Goal: Obtain resource: Download file/media

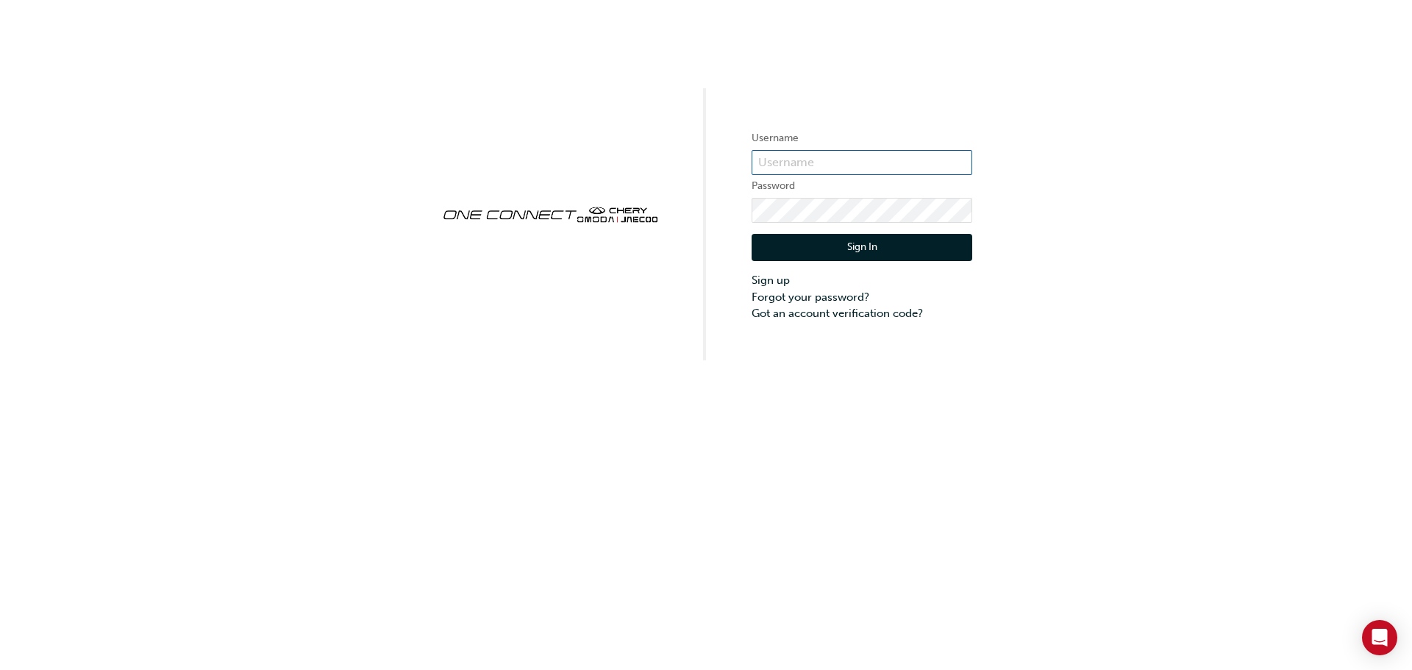
type input "CHAU1819"
click at [842, 246] on button "Sign In" at bounding box center [862, 248] width 221 height 28
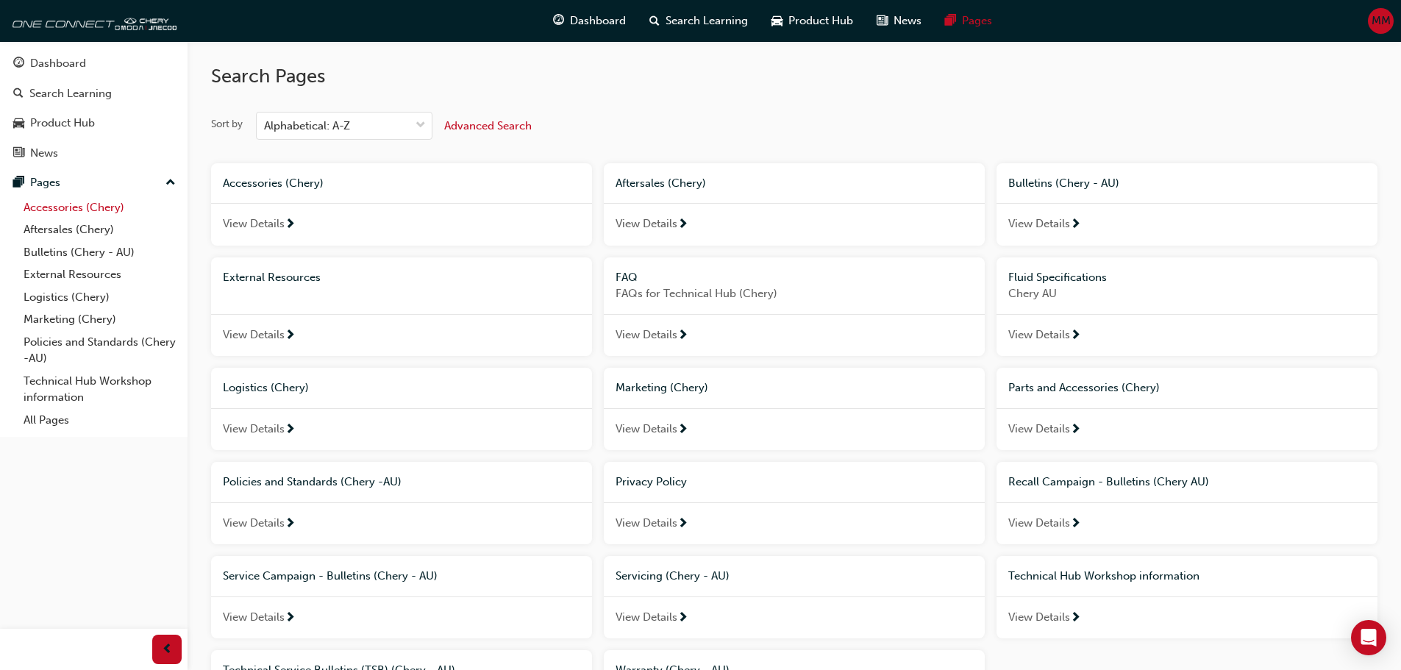
click at [88, 209] on link "Accessories (Chery)" at bounding box center [100, 207] width 164 height 23
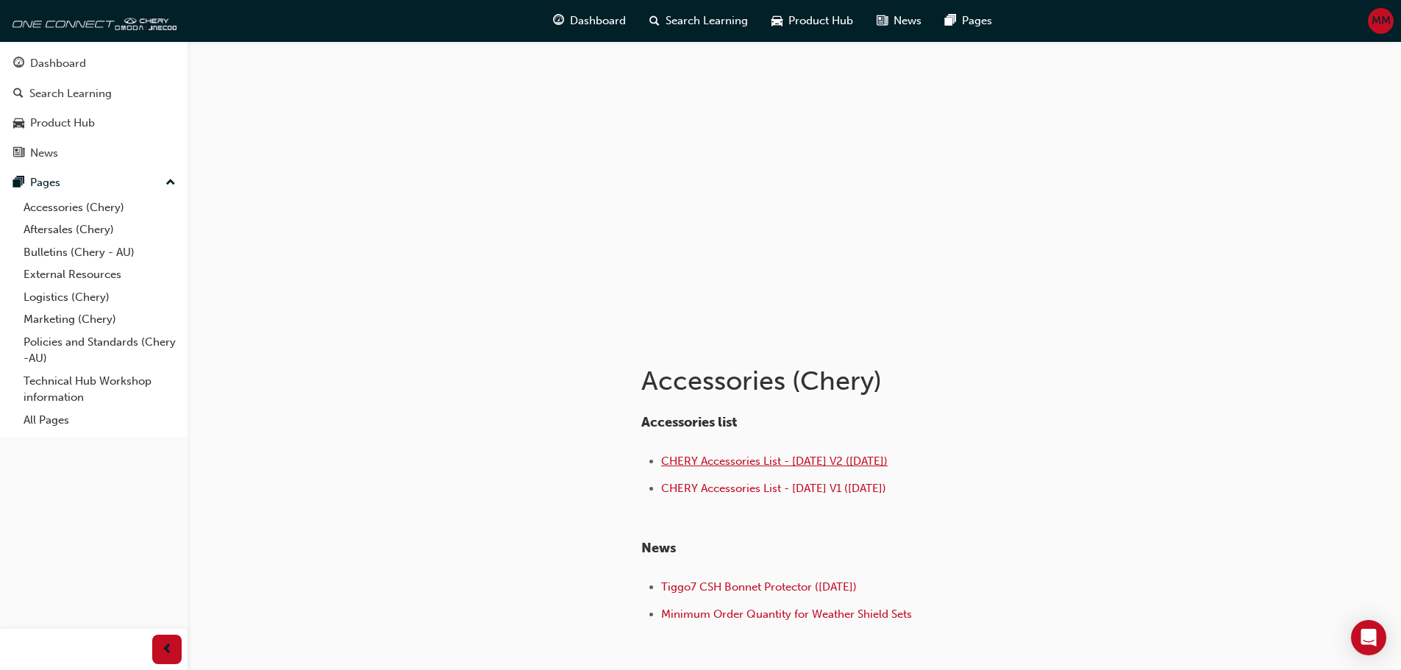
click at [826, 460] on span "CHERY Accessories List - [DATE] V2 ([DATE])" at bounding box center [774, 461] width 227 height 13
